Goal: Transaction & Acquisition: Download file/media

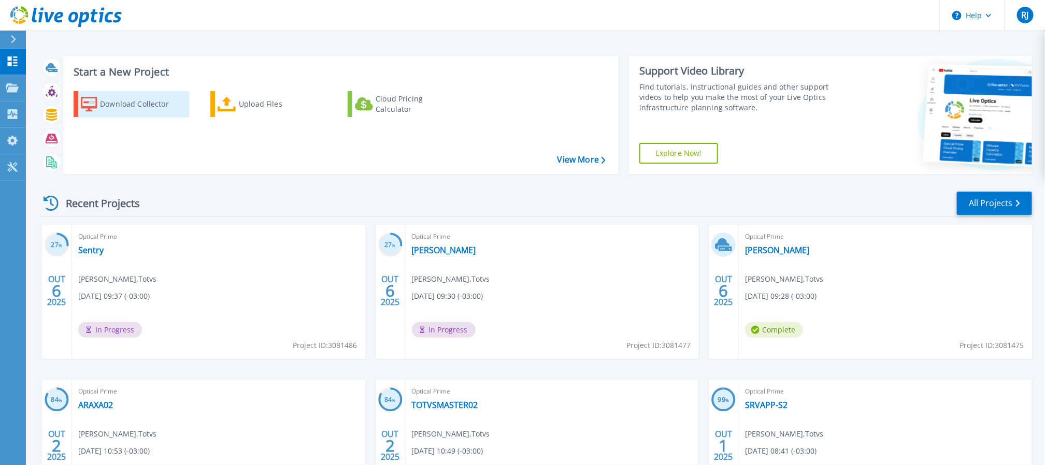
click at [138, 101] on div "Download Collector" at bounding box center [141, 104] width 83 height 21
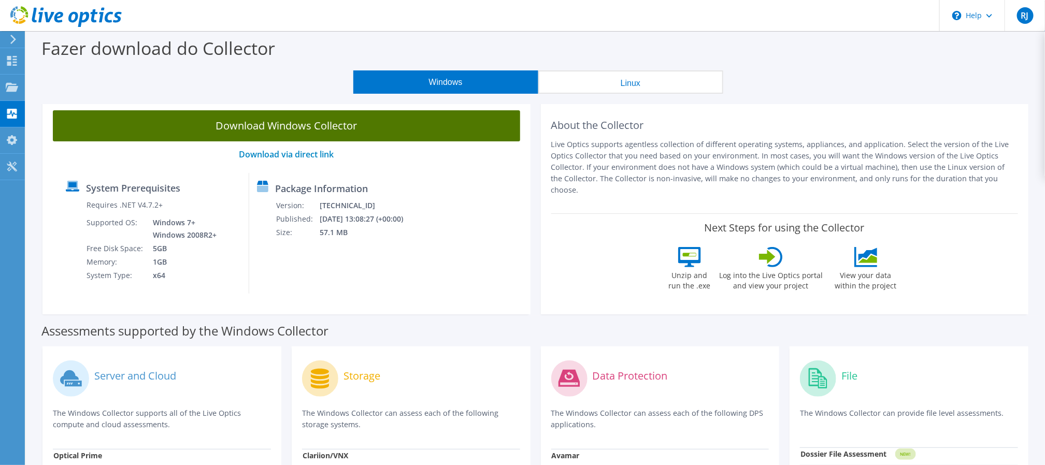
click at [263, 125] on link "Download Windows Collector" at bounding box center [286, 125] width 467 height 31
